Goal: Transaction & Acquisition: Subscribe to service/newsletter

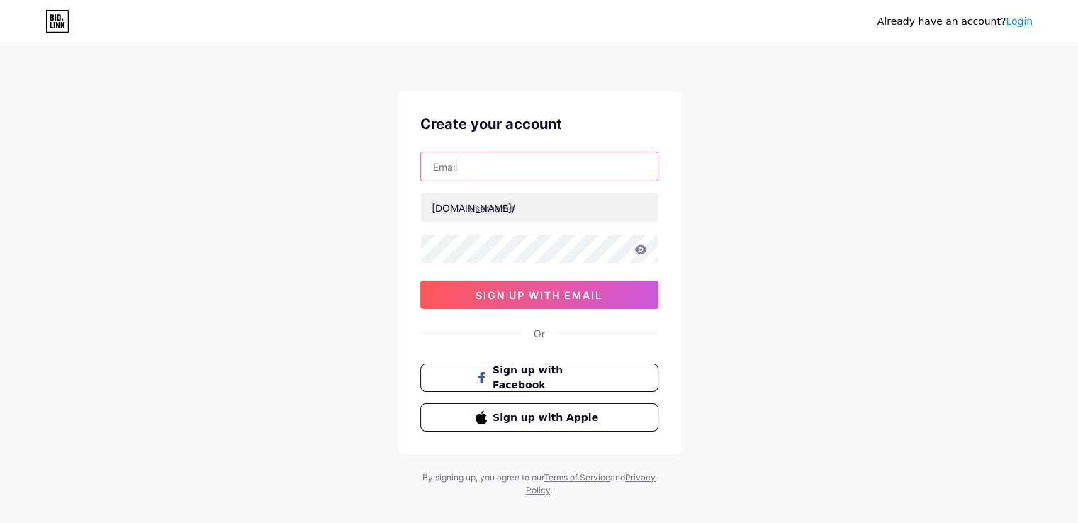
drag, startPoint x: 0, startPoint y: 0, endPoint x: 455, endPoint y: 174, distance: 487.1
click at [455, 174] on input "text" at bounding box center [539, 166] width 237 height 28
type input "[EMAIL_ADDRESS][DOMAIN_NAME]"
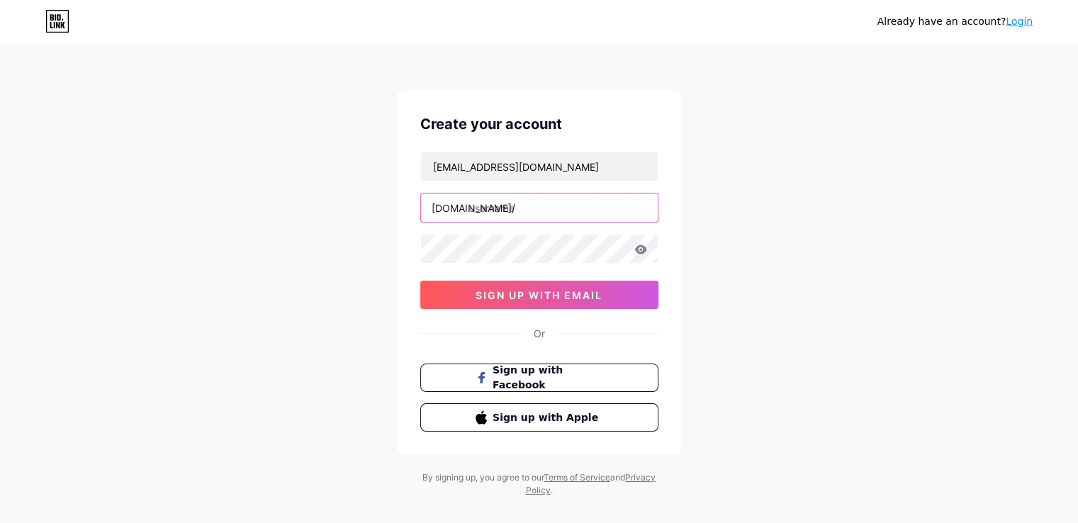
click at [480, 204] on input "text" at bounding box center [539, 207] width 237 height 28
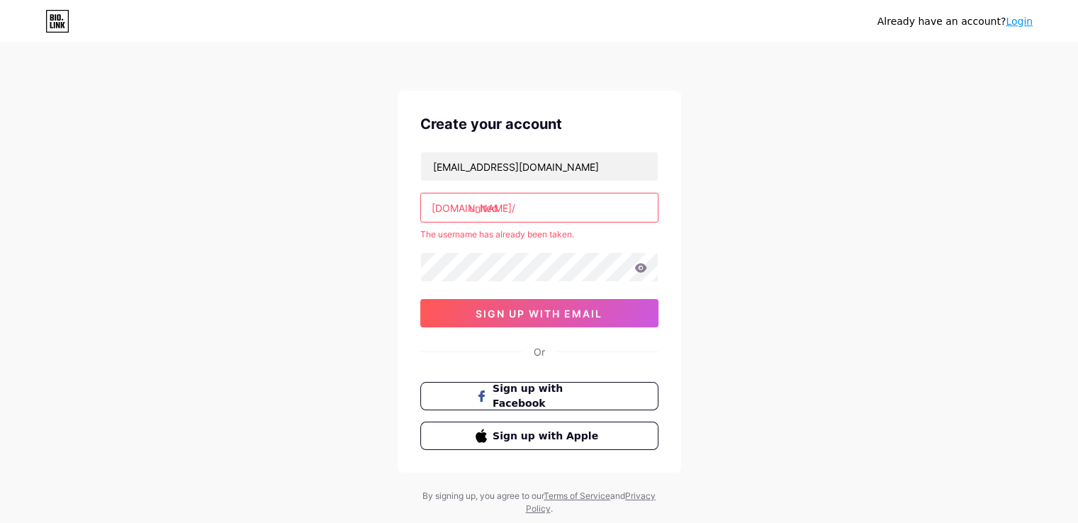
click at [512, 213] on input "united" at bounding box center [539, 207] width 237 height 28
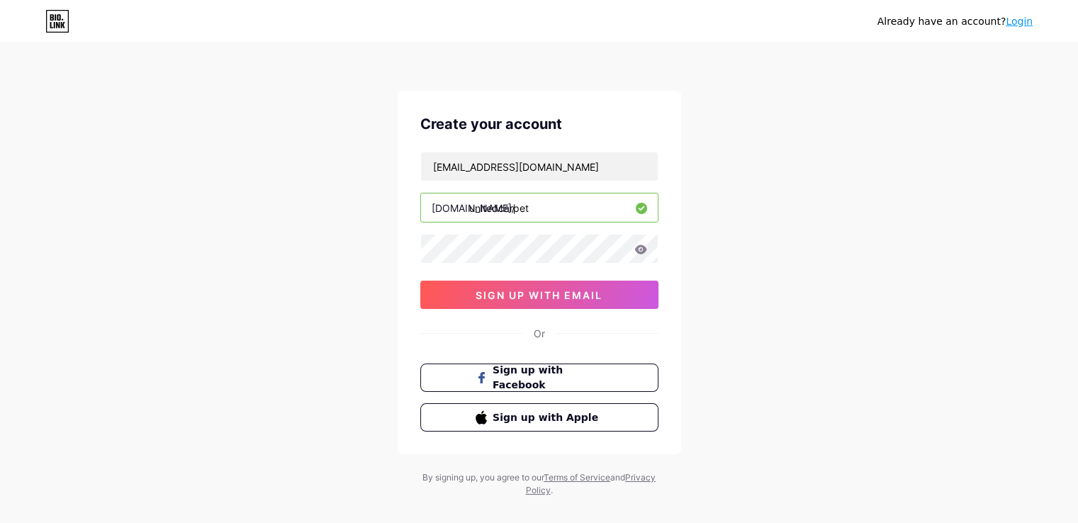
type input "unitedcarpet"
click at [558, 298] on span "sign up with email" at bounding box center [538, 295] width 127 height 12
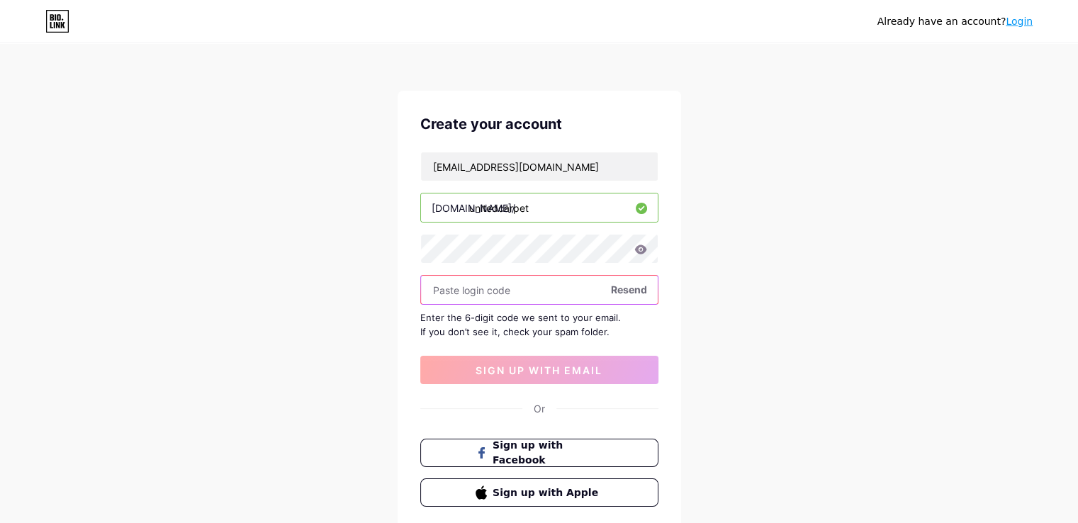
paste input "531118"
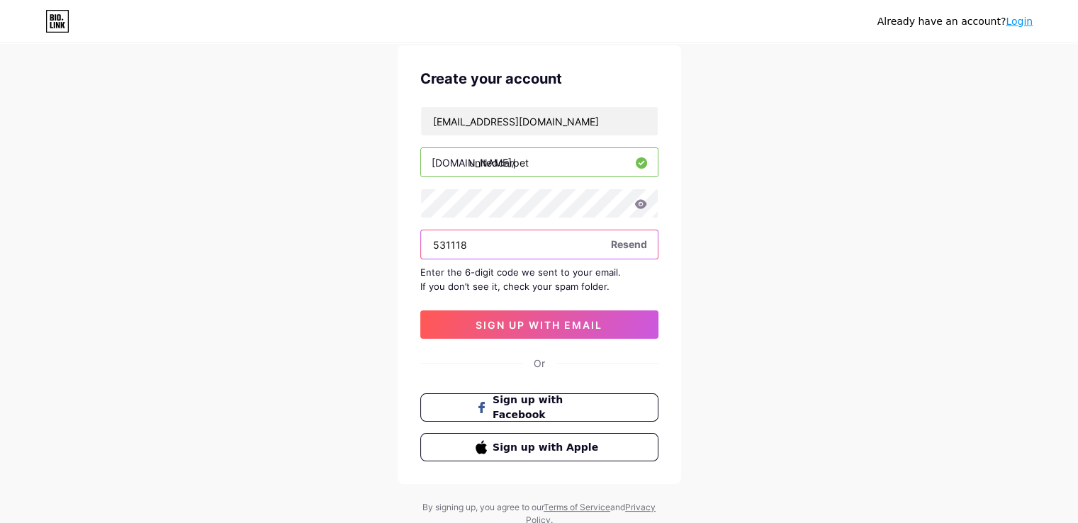
scroll to position [94, 0]
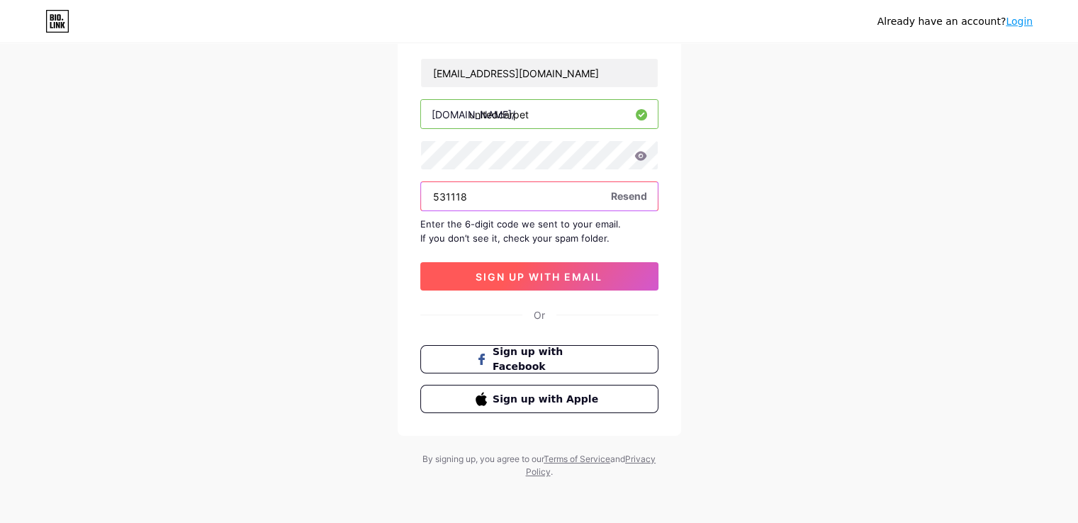
type input "531118"
click at [536, 282] on button "sign up with email" at bounding box center [539, 276] width 238 height 28
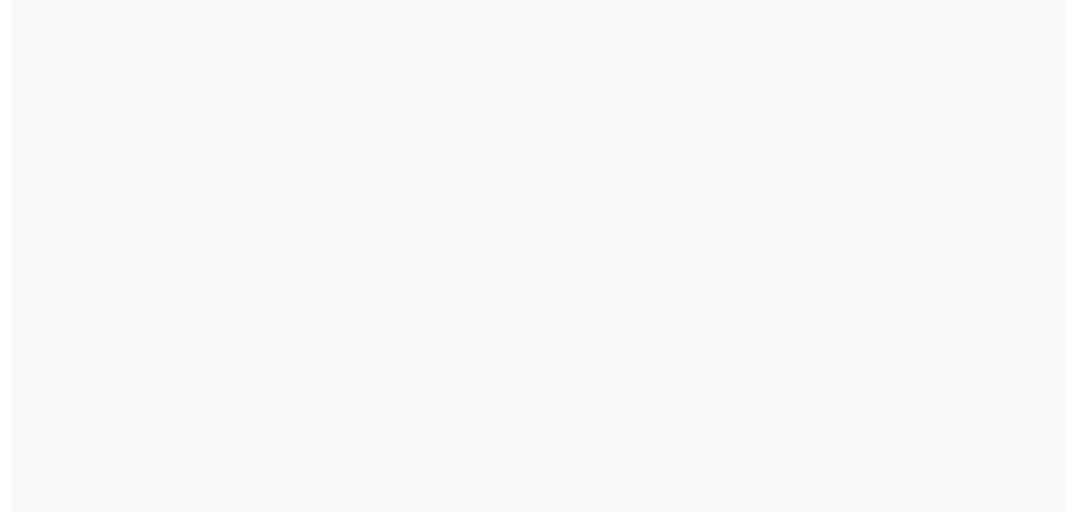
scroll to position [0, 0]
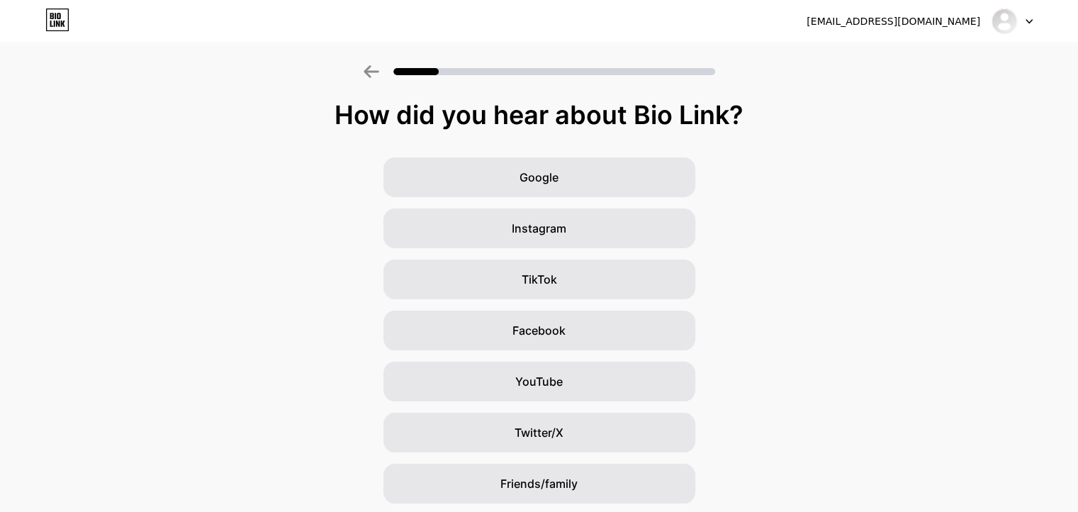
click at [924, 11] on div "[EMAIL_ADDRESS][DOMAIN_NAME]" at bounding box center [919, 22] width 226 height 26
click at [1020, 16] on div at bounding box center [1011, 22] width 41 height 26
click at [1009, 18] on img at bounding box center [1004, 21] width 23 height 23
click at [932, 12] on div "[EMAIL_ADDRESS][DOMAIN_NAME]" at bounding box center [919, 22] width 226 height 26
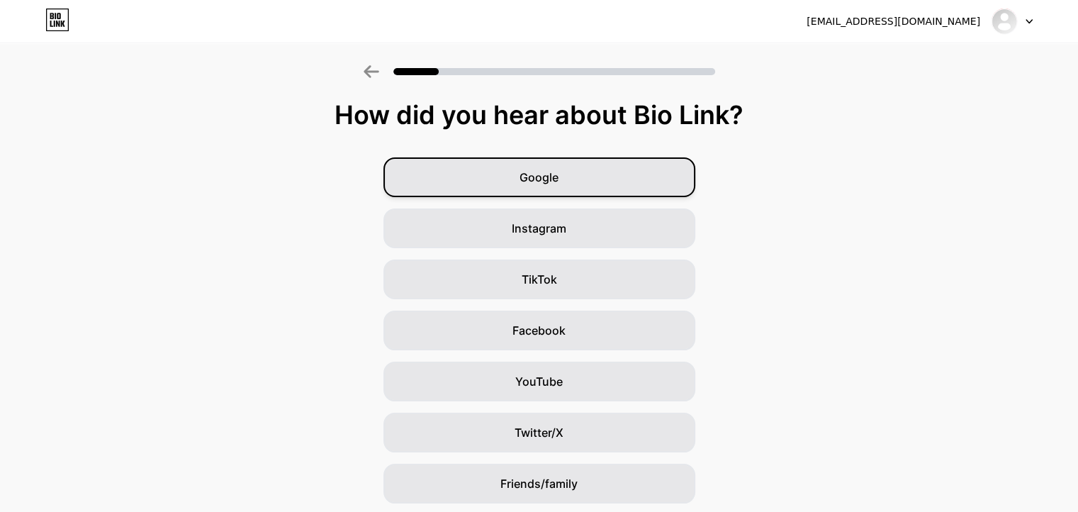
click at [552, 182] on span "Google" at bounding box center [538, 177] width 39 height 17
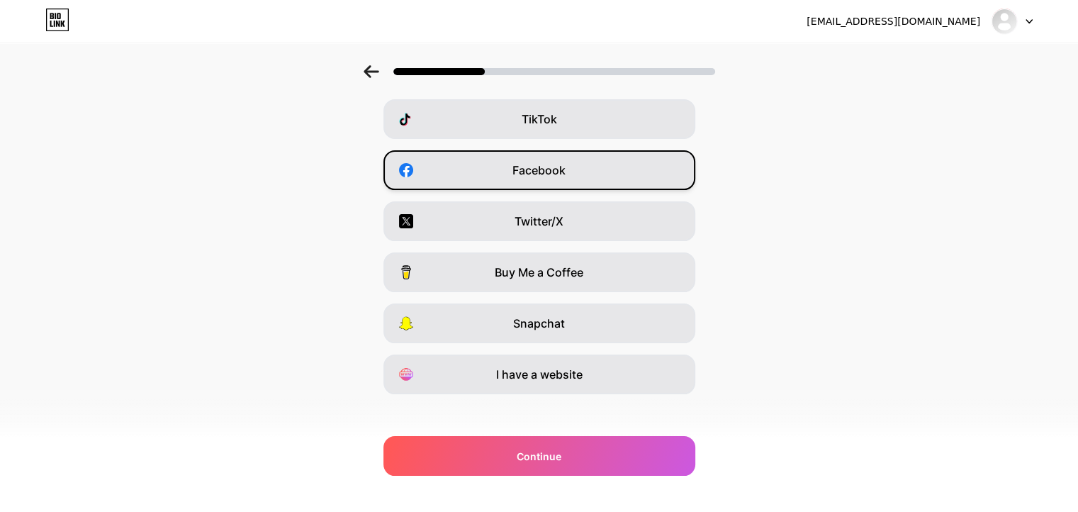
scroll to position [170, 0]
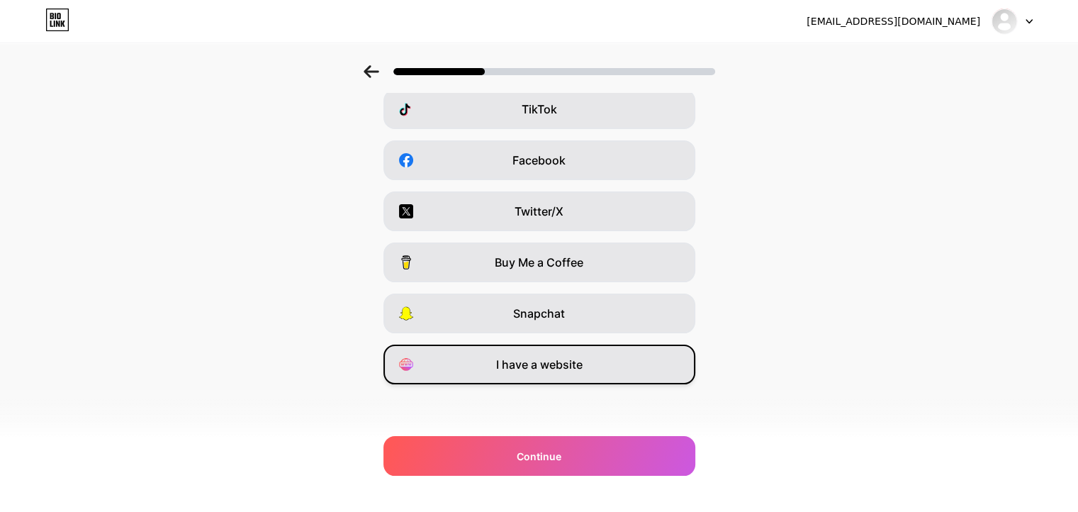
click at [565, 371] on span "I have a website" at bounding box center [539, 364] width 86 height 17
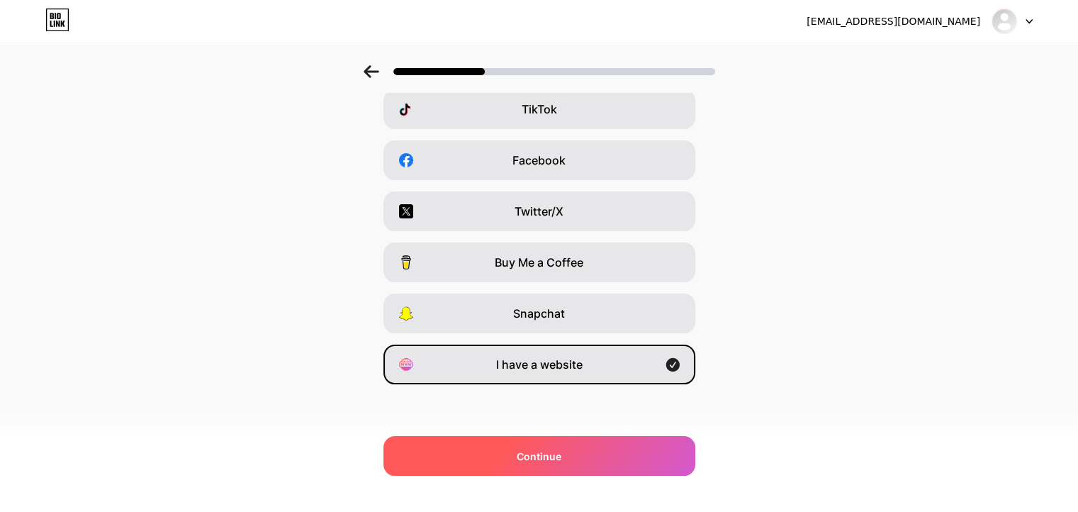
click at [545, 452] on span "Continue" at bounding box center [539, 456] width 45 height 15
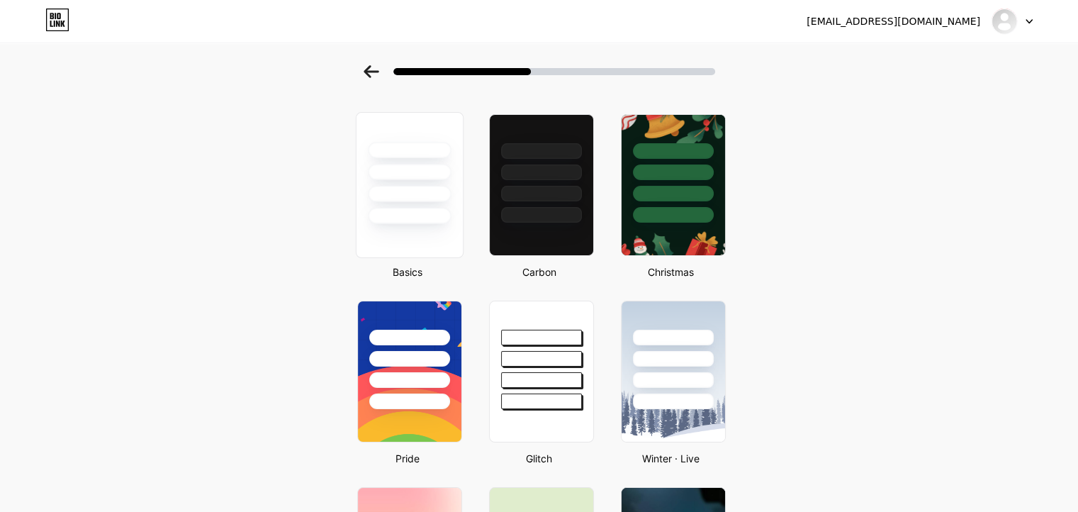
scroll to position [71, 0]
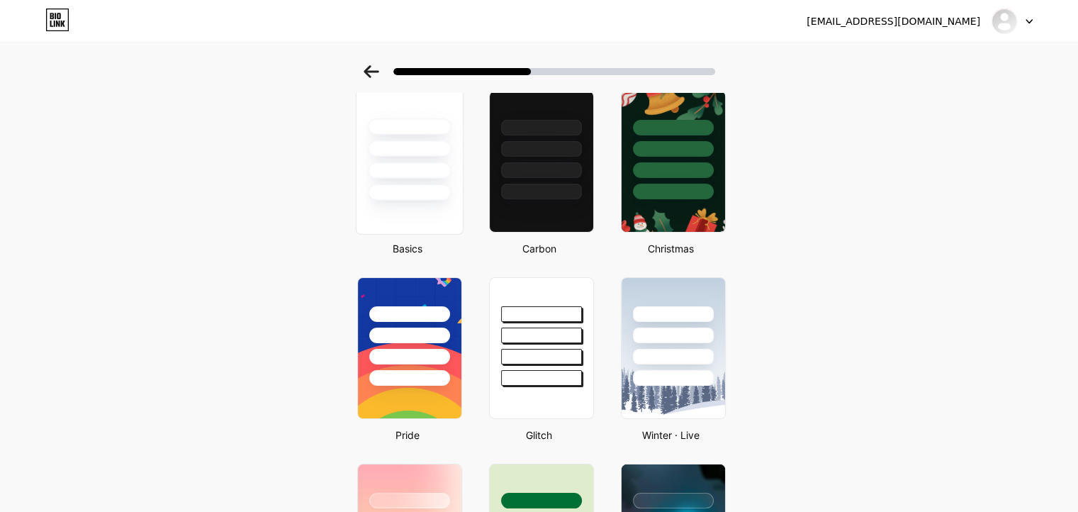
click at [407, 170] on div at bounding box center [409, 170] width 83 height 16
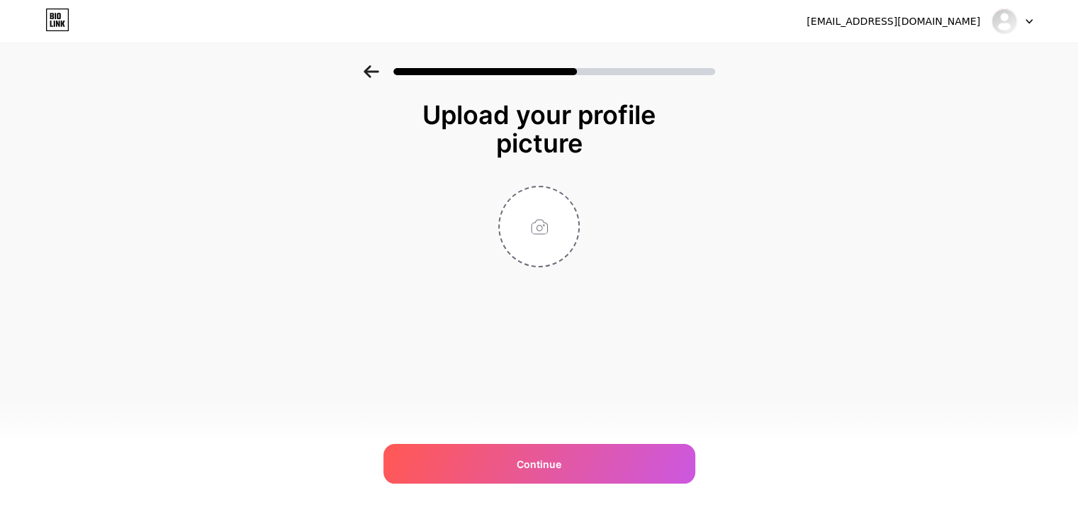
scroll to position [0, 0]
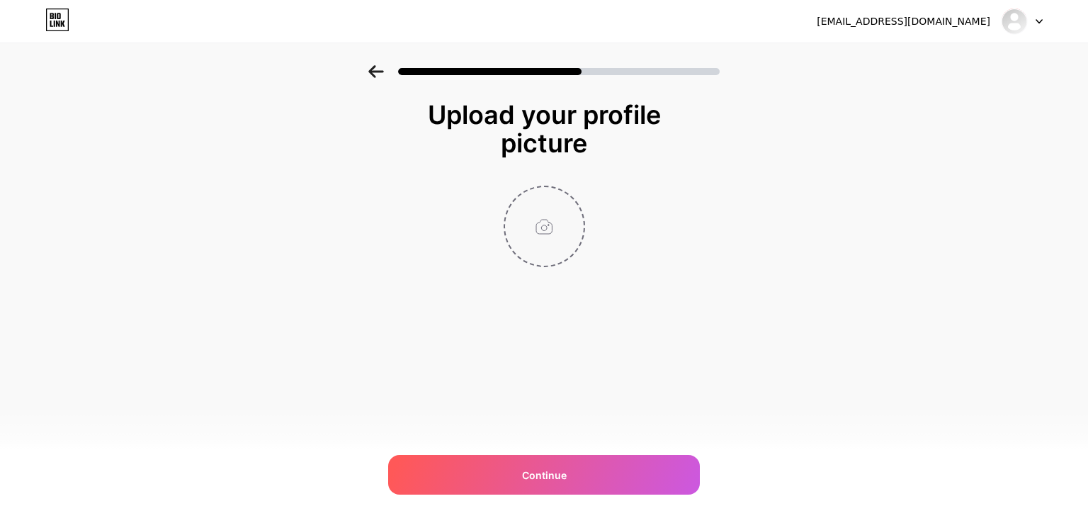
click at [564, 227] on input "file" at bounding box center [544, 226] width 79 height 79
type input "C:\fakepath\united-carpet-logo (1) (1).jpg"
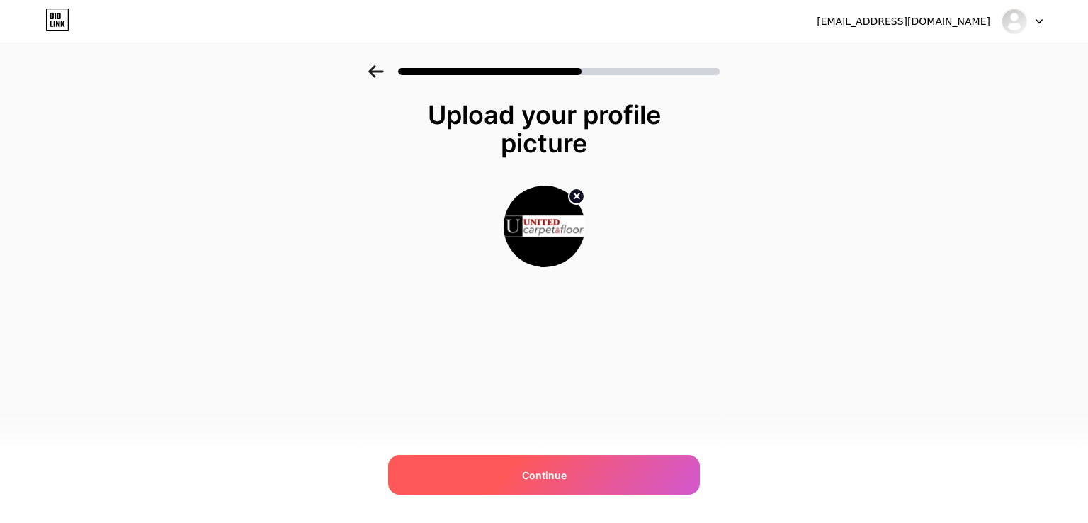
click at [565, 473] on span "Continue" at bounding box center [544, 475] width 45 height 15
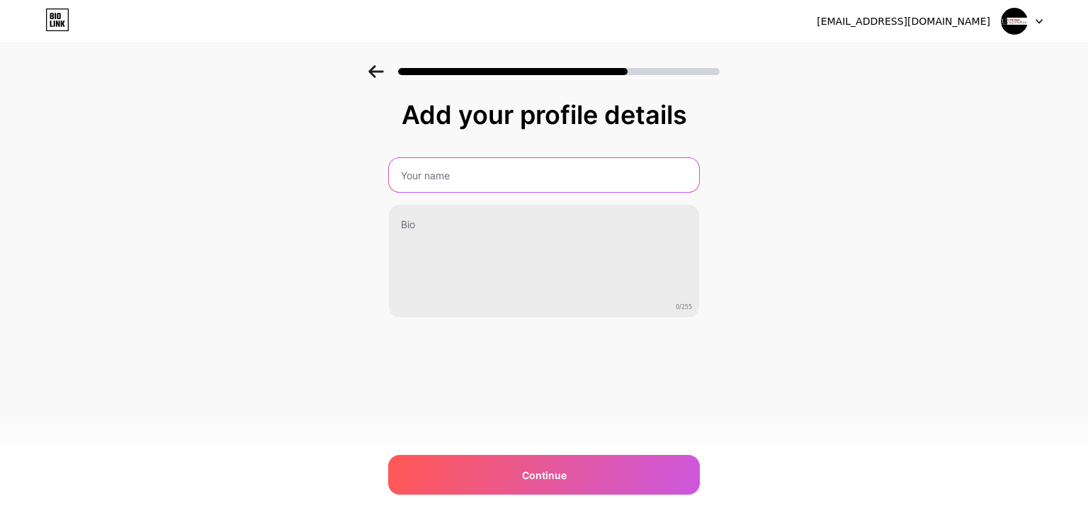
click at [517, 170] on input "text" at bounding box center [544, 175] width 310 height 34
type input "United Carpet Ny"
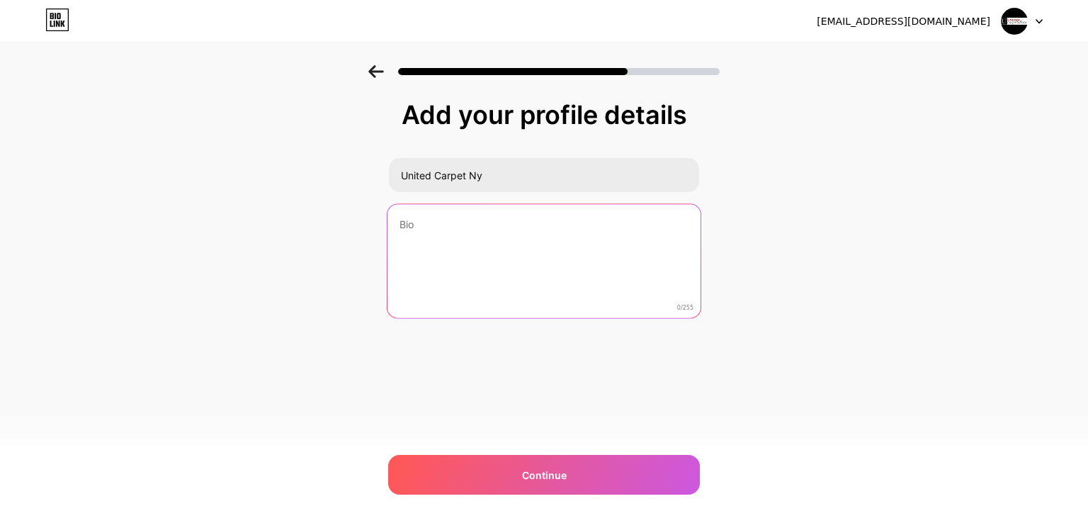
click at [463, 237] on textarea at bounding box center [544, 261] width 313 height 115
paste textarea "On The Spot Cleaners Inc delivers top-quality cleaning solutions with precision…"
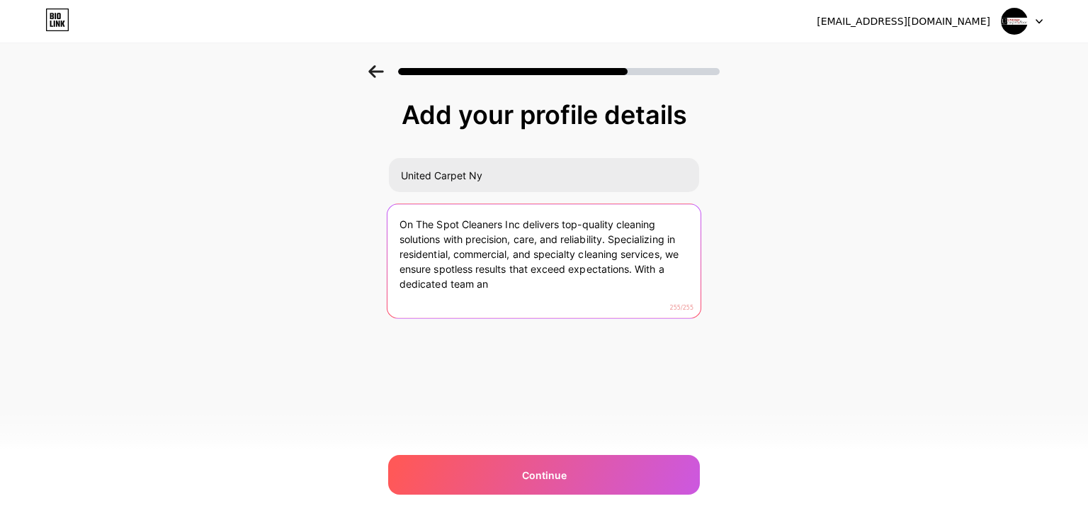
drag, startPoint x: 636, startPoint y: 269, endPoint x: 640, endPoint y: 283, distance: 14.1
click at [640, 283] on textarea "On The Spot Cleaners Inc delivers top-quality cleaning solutions with precision…" at bounding box center [544, 261] width 313 height 115
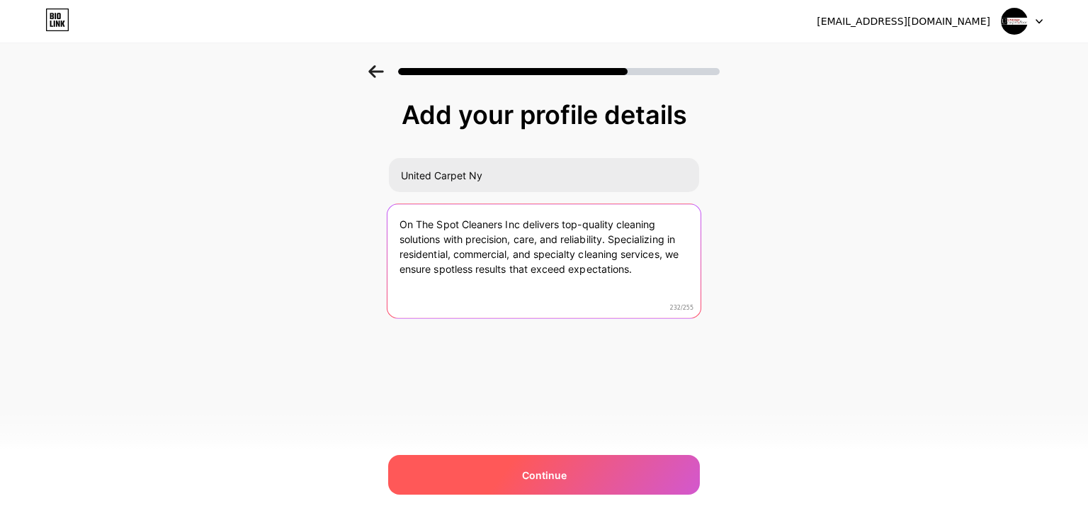
type textarea "On The Spot Cleaners Inc delivers top-quality cleaning solutions with precision…"
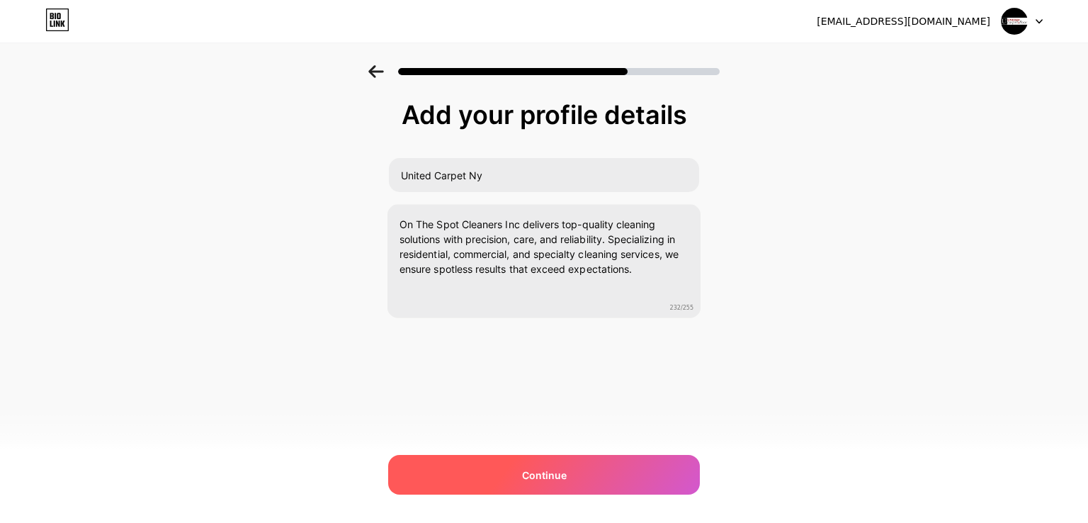
click at [534, 471] on span "Continue" at bounding box center [544, 475] width 45 height 15
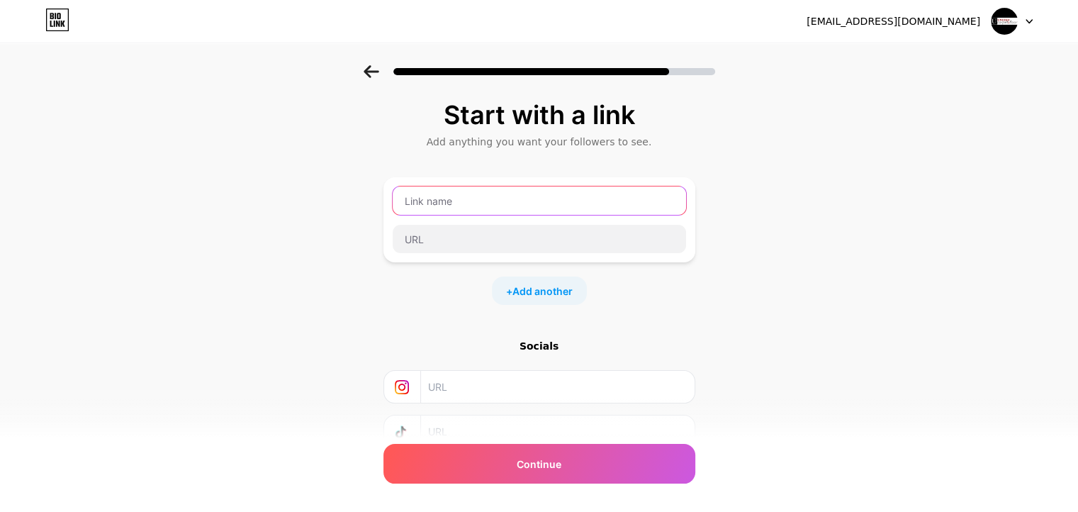
click at [513, 202] on input "text" at bounding box center [539, 200] width 293 height 28
type input "Website"
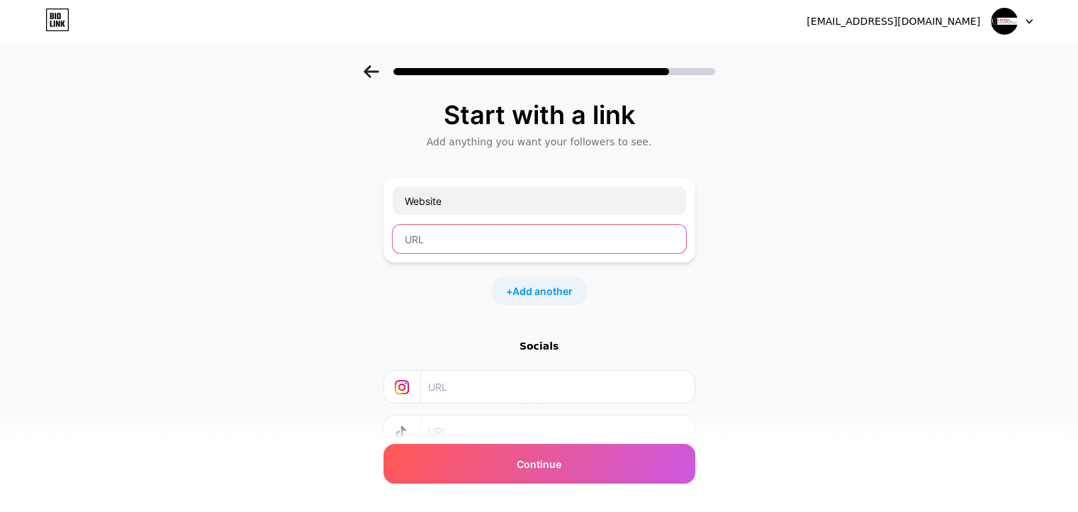
click at [456, 240] on input "text" at bounding box center [539, 239] width 293 height 28
paste input "https://unitedcarpetny.com/"
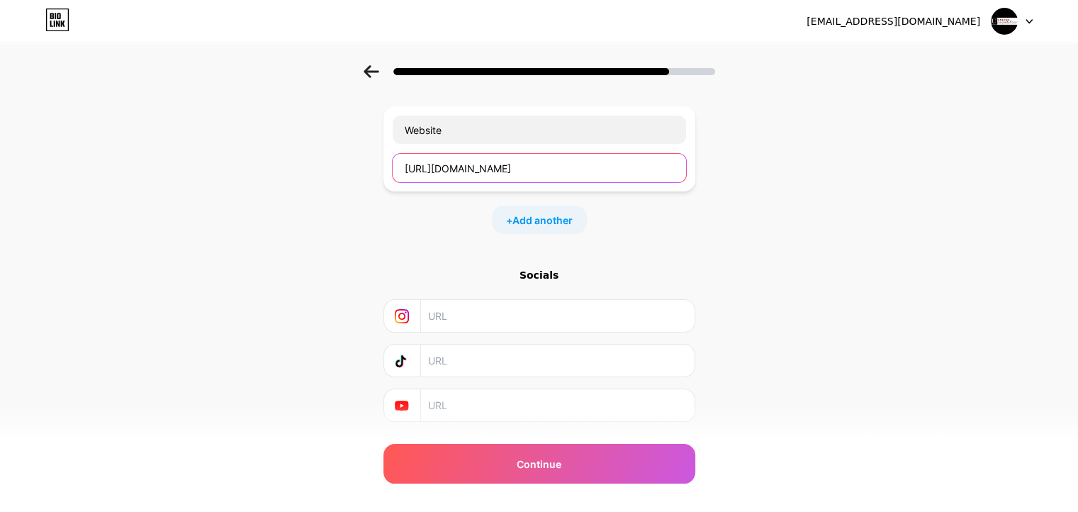
type input "https://unitedcarpetny.com/"
click at [470, 324] on input "text" at bounding box center [556, 316] width 257 height 32
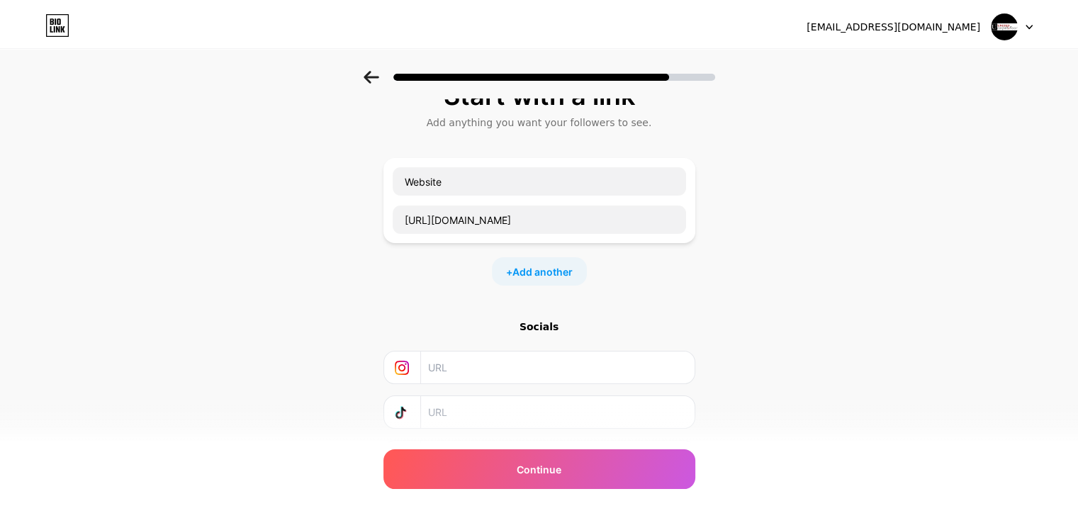
scroll to position [0, 0]
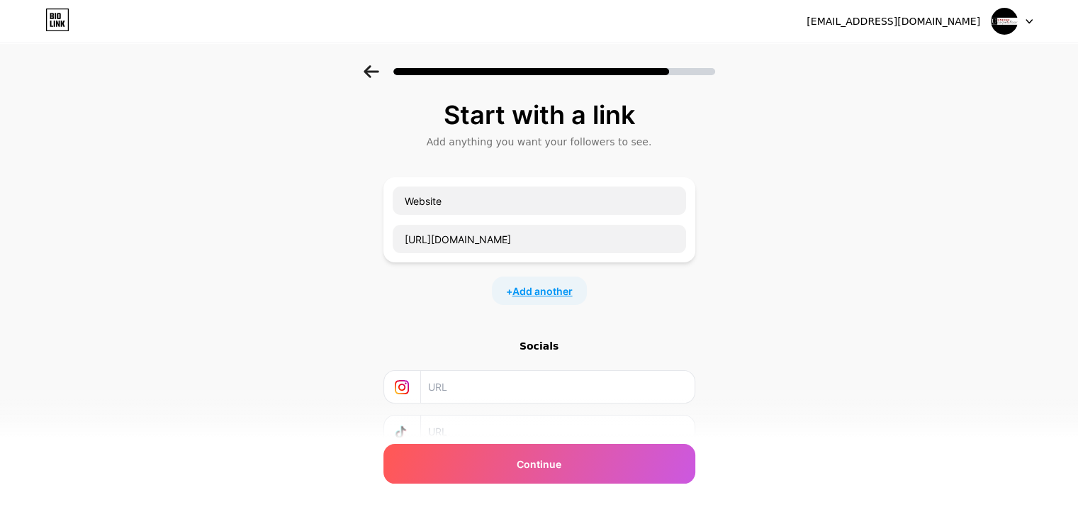
click at [539, 297] on span "Add another" at bounding box center [542, 290] width 60 height 15
click at [456, 307] on input "text" at bounding box center [539, 300] width 293 height 28
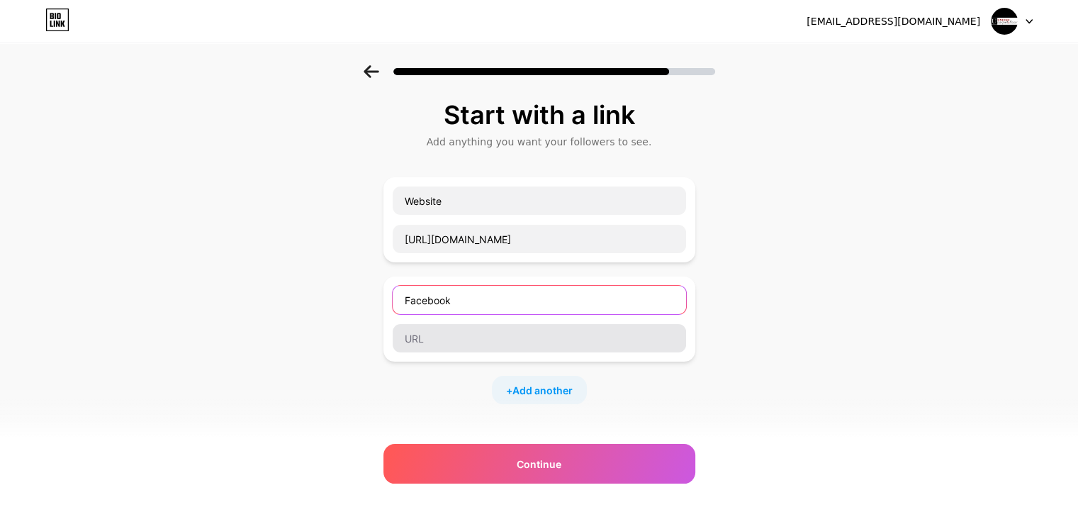
type input "Facebook"
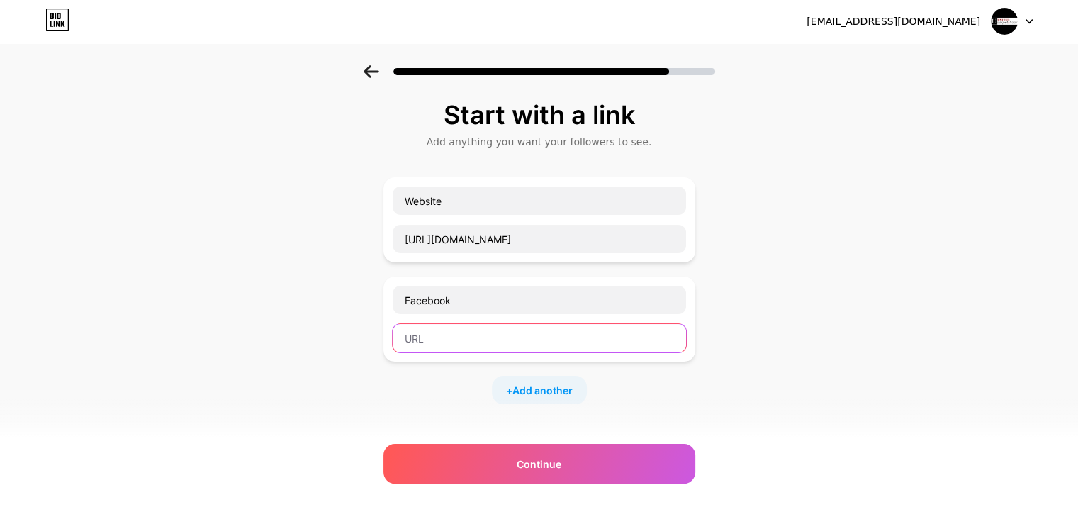
click at [441, 331] on input "text" at bounding box center [539, 338] width 293 height 28
paste input "https://www.facebook.com/UnitedCarpetNY/"
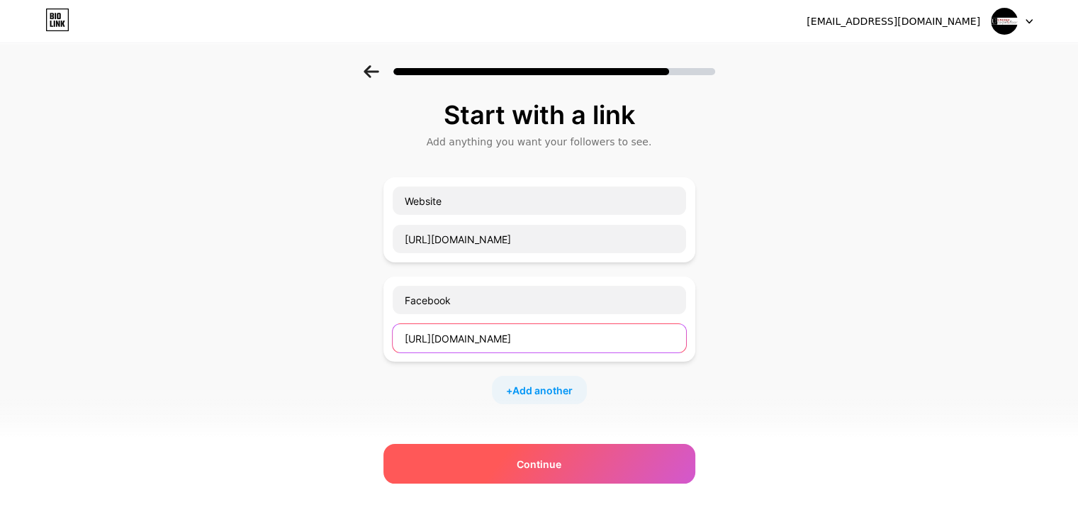
type input "https://www.facebook.com/UnitedCarpetNY/"
click at [543, 464] on span "Continue" at bounding box center [539, 463] width 45 height 15
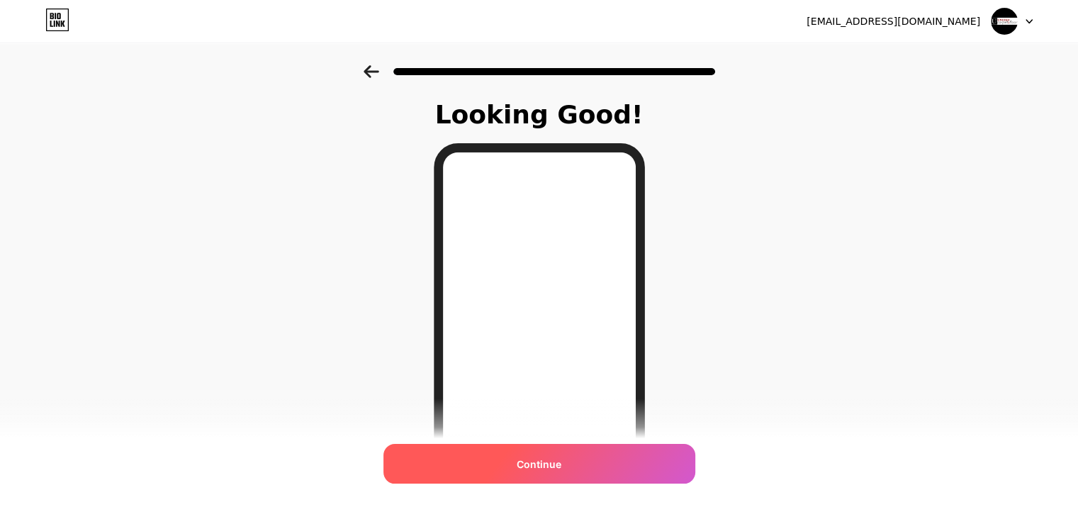
click at [541, 457] on span "Continue" at bounding box center [539, 463] width 45 height 15
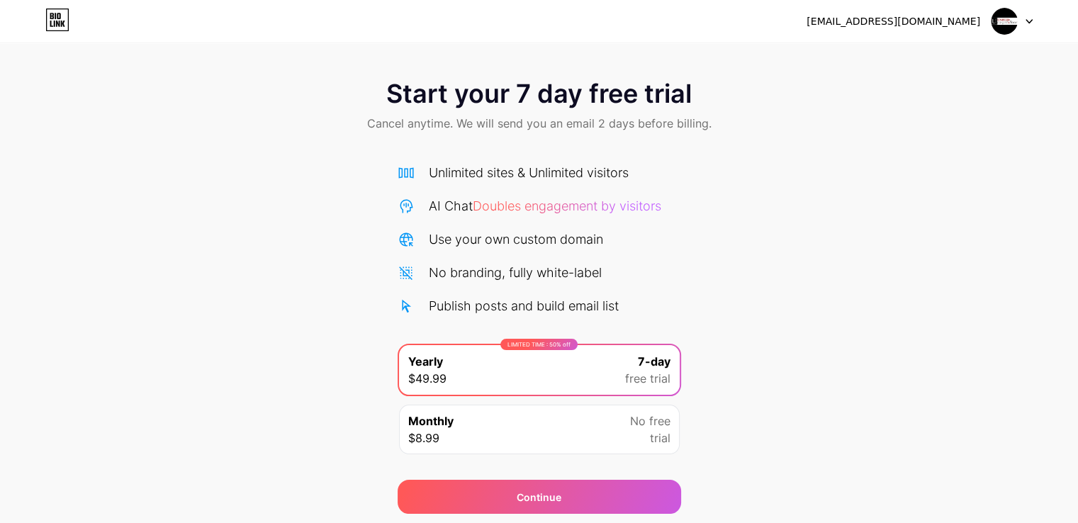
click at [1016, 15] on img at bounding box center [1004, 21] width 27 height 27
click at [933, 16] on div "[EMAIL_ADDRESS][DOMAIN_NAME]" at bounding box center [893, 21] width 174 height 15
click at [1030, 19] on icon at bounding box center [1028, 21] width 7 height 5
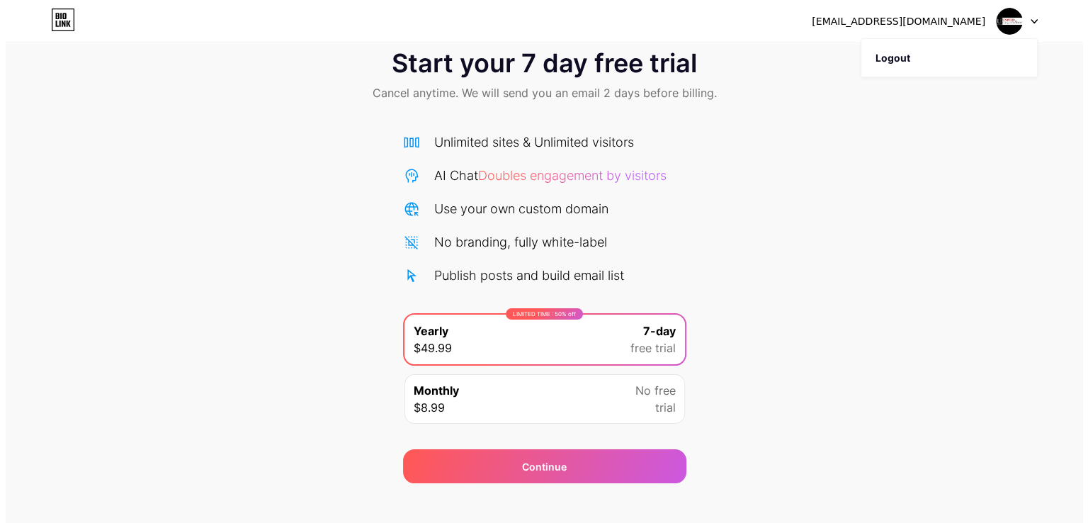
scroll to position [47, 0]
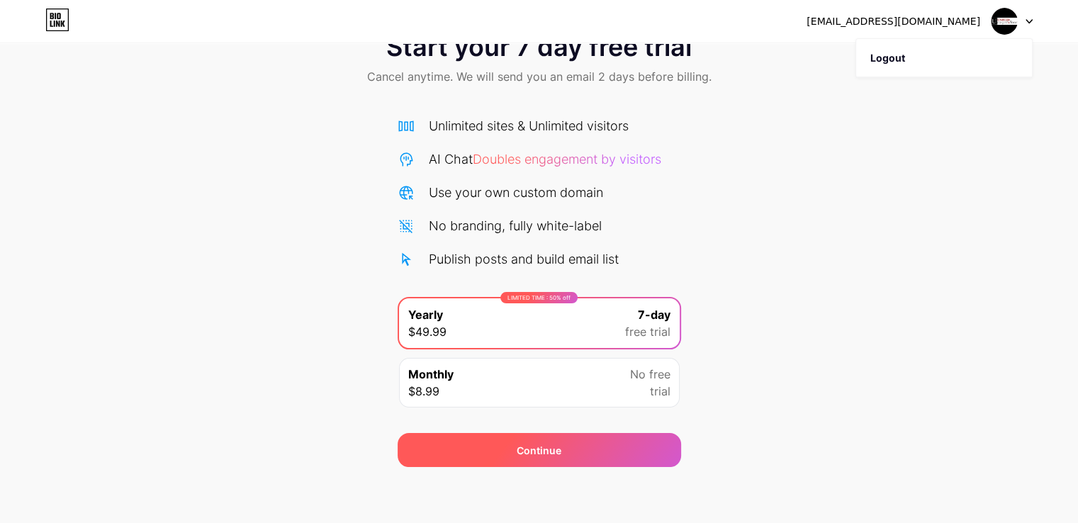
click at [546, 454] on div "Continue" at bounding box center [539, 450] width 45 height 15
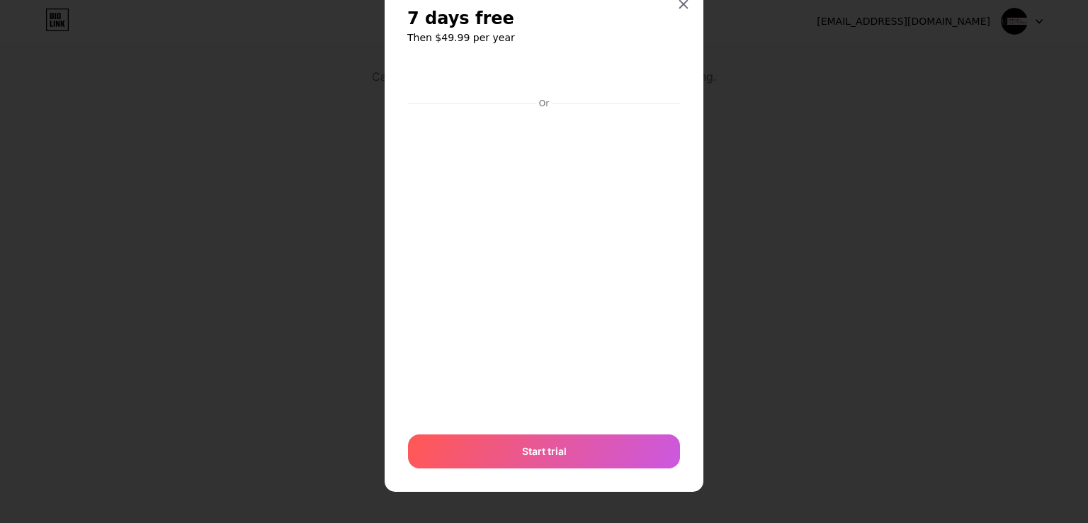
scroll to position [0, 0]
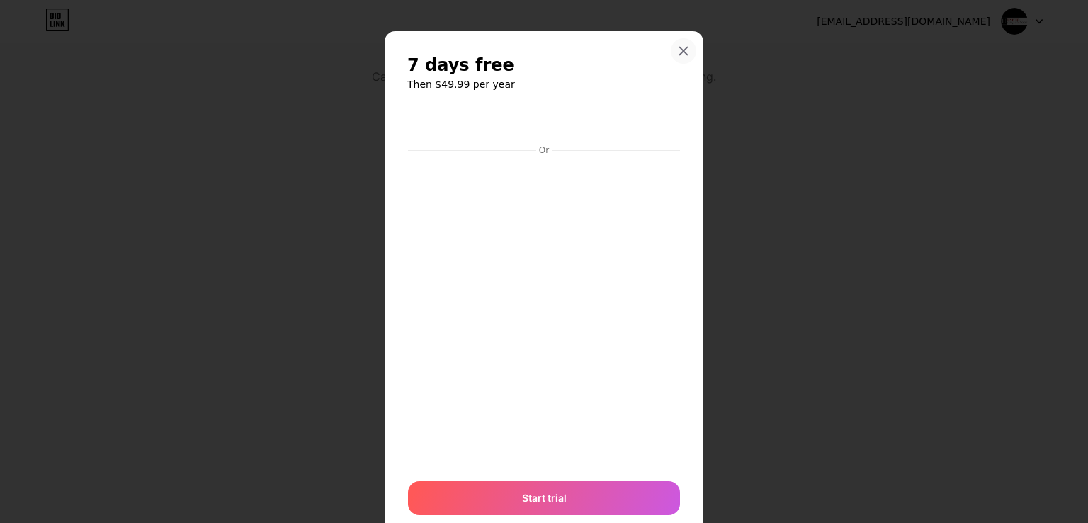
click at [678, 47] on icon at bounding box center [683, 50] width 11 height 11
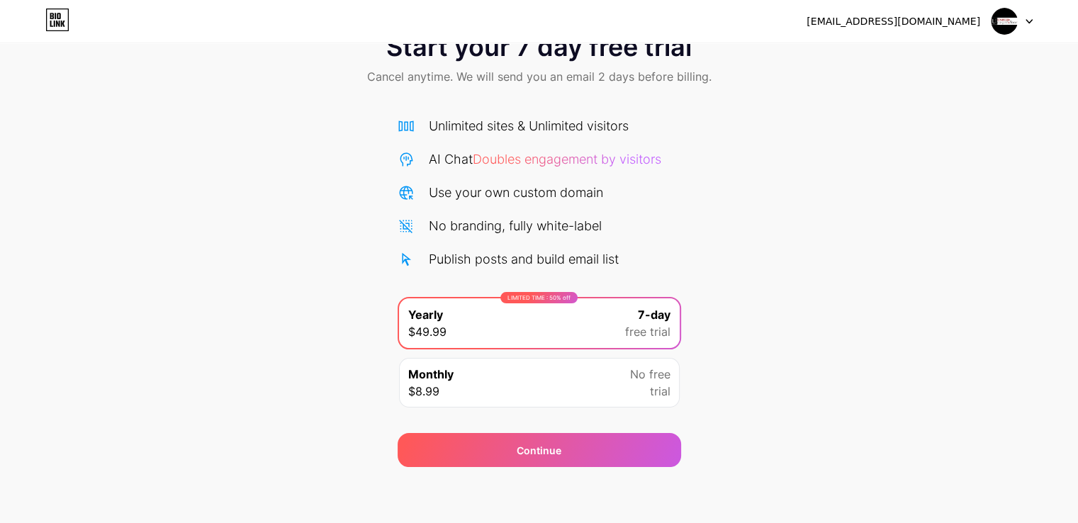
click at [509, 400] on div "Monthly $8.99 No free trial" at bounding box center [539, 383] width 281 height 50
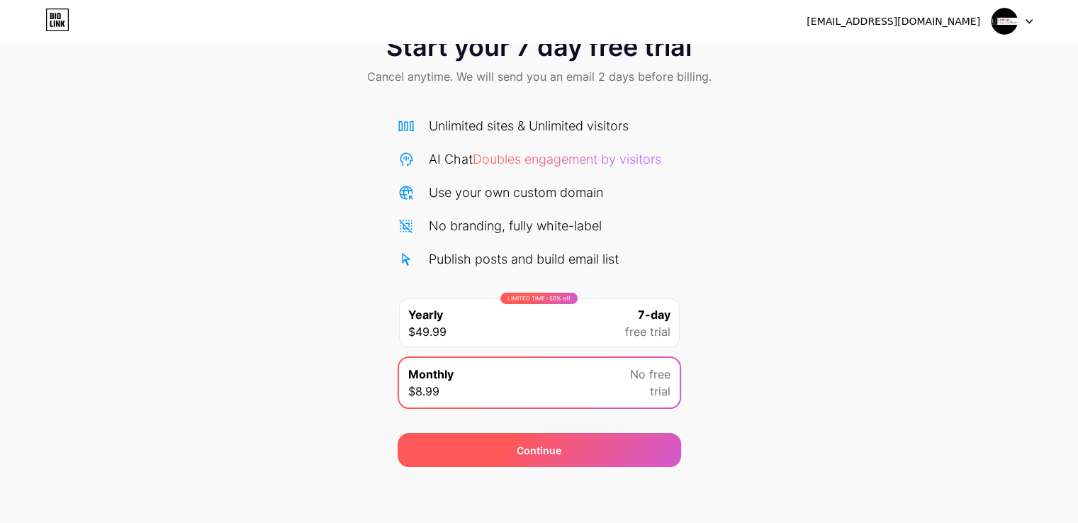
click at [524, 447] on div "Continue" at bounding box center [539, 450] width 45 height 15
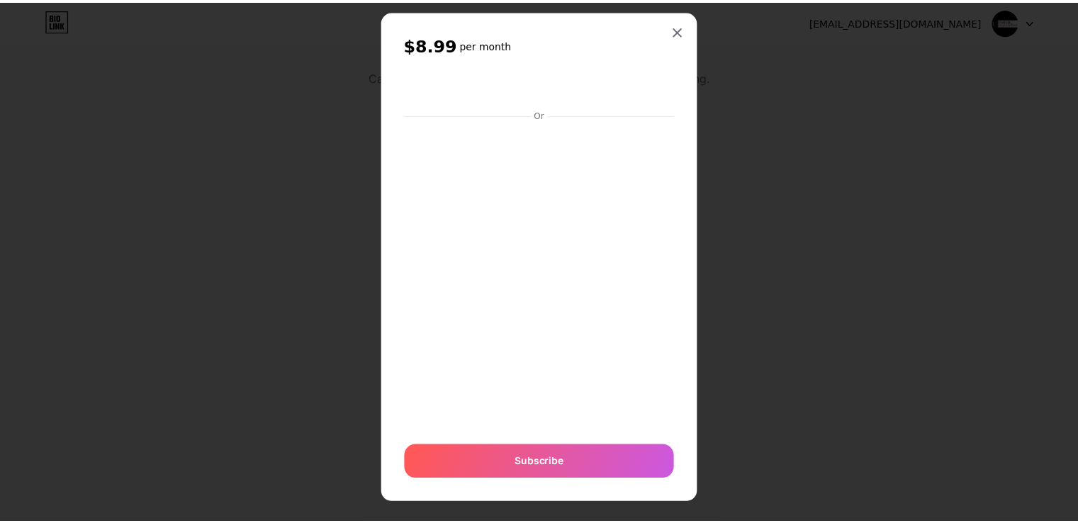
scroll to position [32, 0]
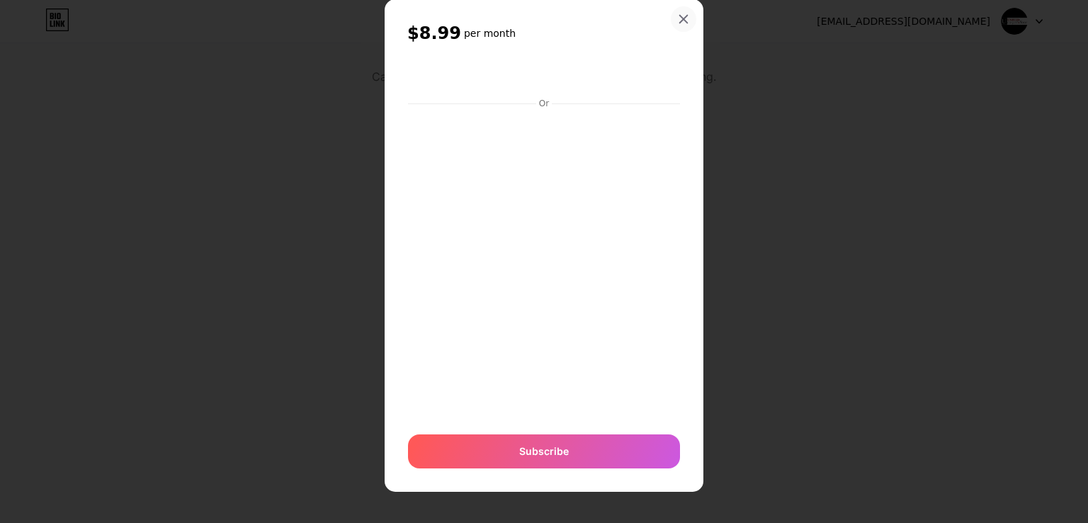
click at [678, 23] on icon at bounding box center [683, 18] width 11 height 11
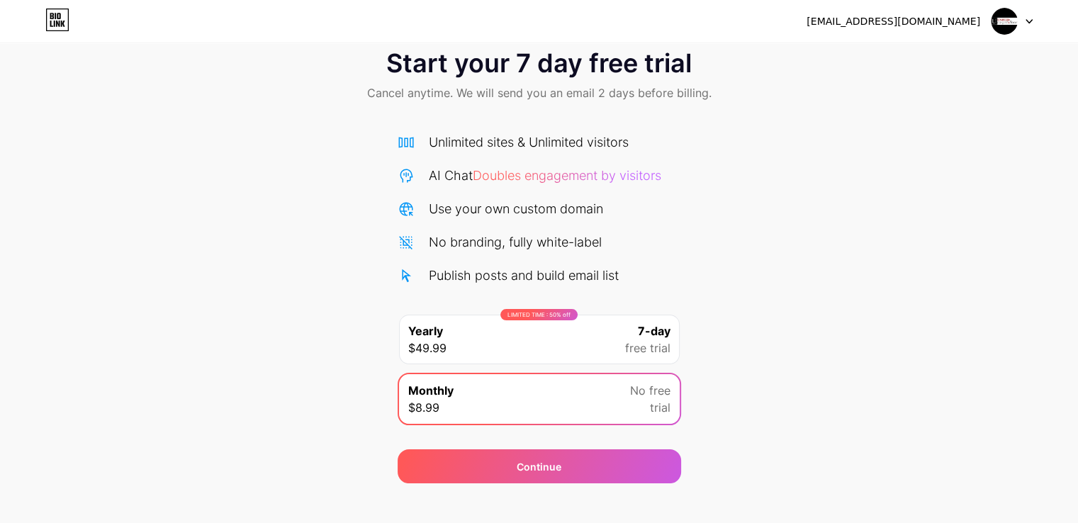
scroll to position [47, 0]
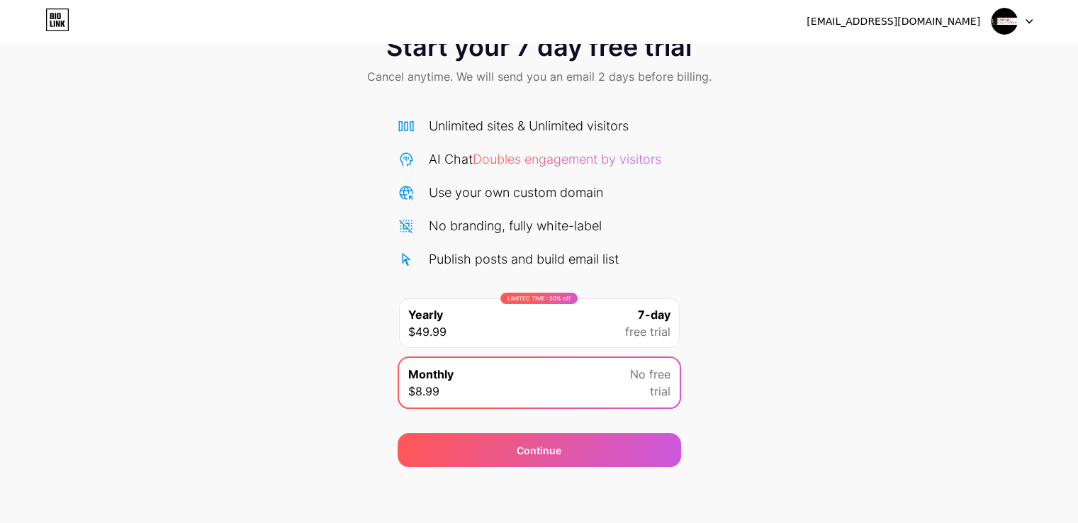
click at [513, 259] on div "Publish posts and build email list" at bounding box center [524, 258] width 190 height 19
click at [683, 275] on div "Start your 7 day free trial Cancel anytime. We will send you an email 2 days be…" at bounding box center [539, 242] width 1078 height 449
click at [641, 250] on div "Publish posts and build email list" at bounding box center [539, 258] width 283 height 19
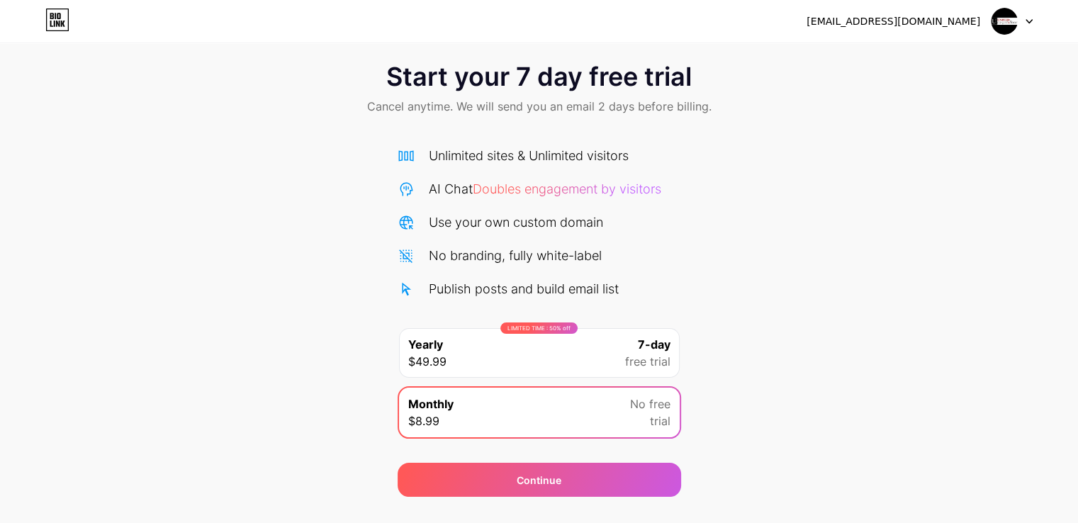
scroll to position [0, 0]
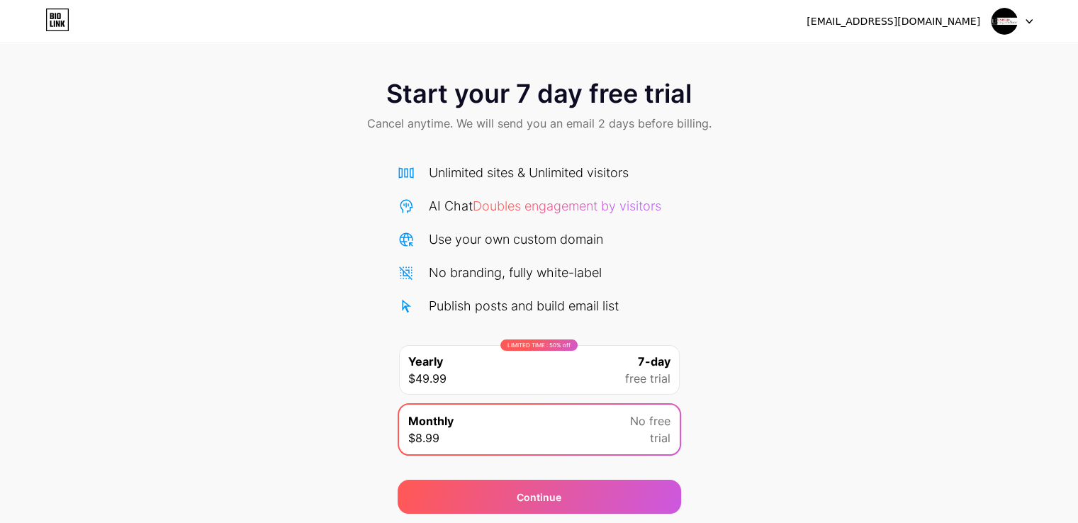
click at [913, 31] on div "[EMAIL_ADDRESS][DOMAIN_NAME]" at bounding box center [919, 22] width 226 height 26
click at [923, 23] on div "[EMAIL_ADDRESS][DOMAIN_NAME]" at bounding box center [893, 21] width 174 height 15
click at [1013, 21] on img at bounding box center [1004, 21] width 27 height 27
click at [54, 22] on icon at bounding box center [54, 24] width 1 height 6
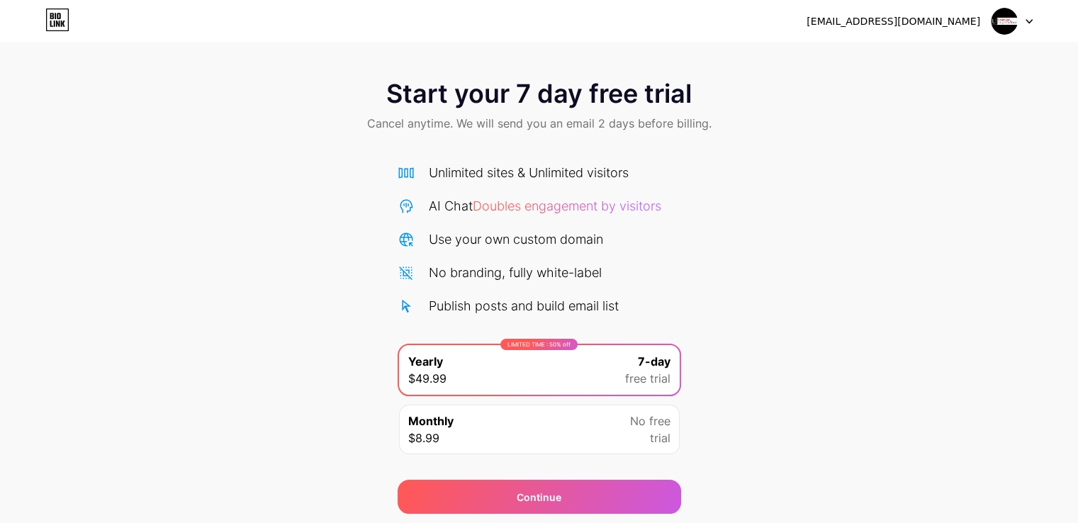
scroll to position [47, 0]
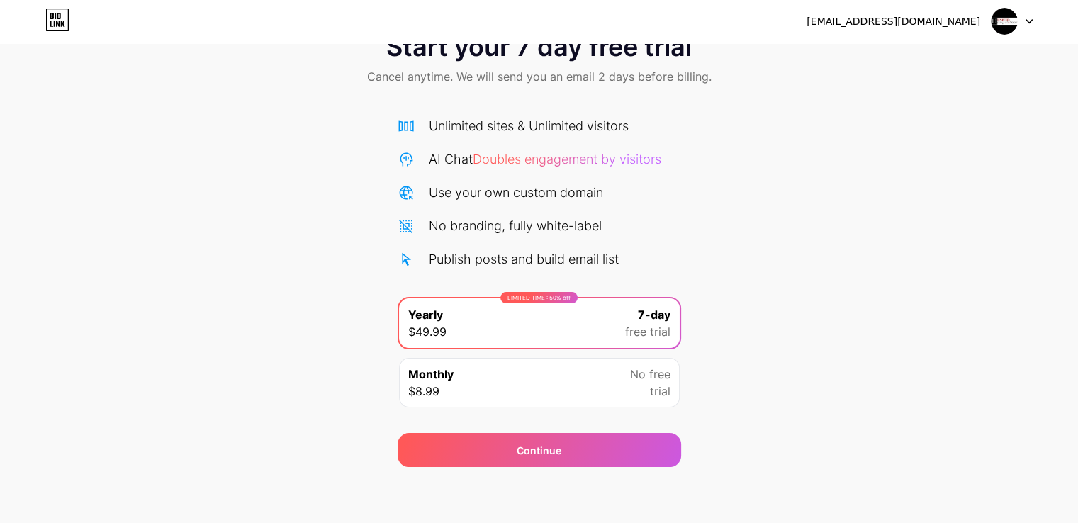
click at [949, 29] on div "[EMAIL_ADDRESS][DOMAIN_NAME]" at bounding box center [919, 22] width 226 height 26
click at [1025, 21] on icon at bounding box center [1028, 21] width 7 height 5
